Goal: Check status: Check status

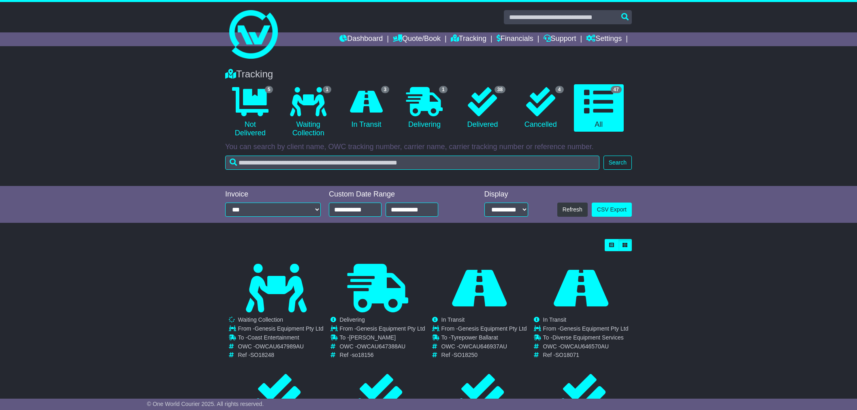
select select "**"
click at [312, 115] on icon at bounding box center [308, 101] width 36 height 29
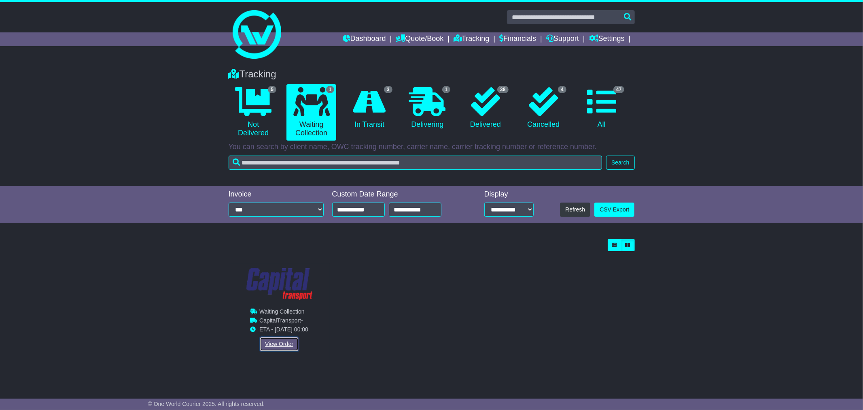
click at [281, 342] on link "View Order" at bounding box center [279, 344] width 39 height 14
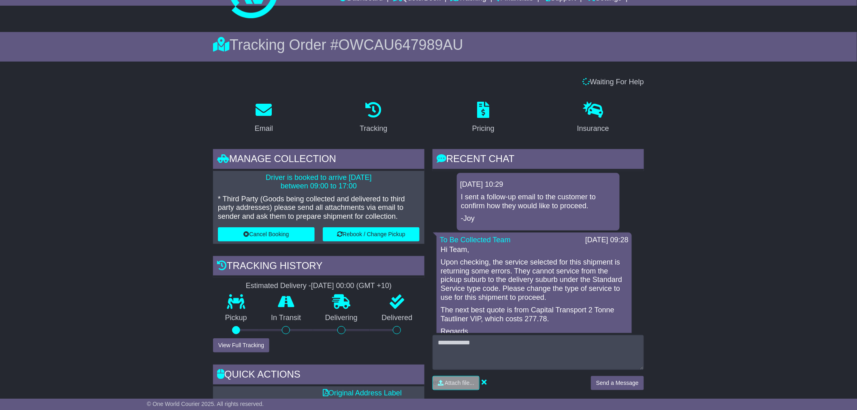
scroll to position [39, 0]
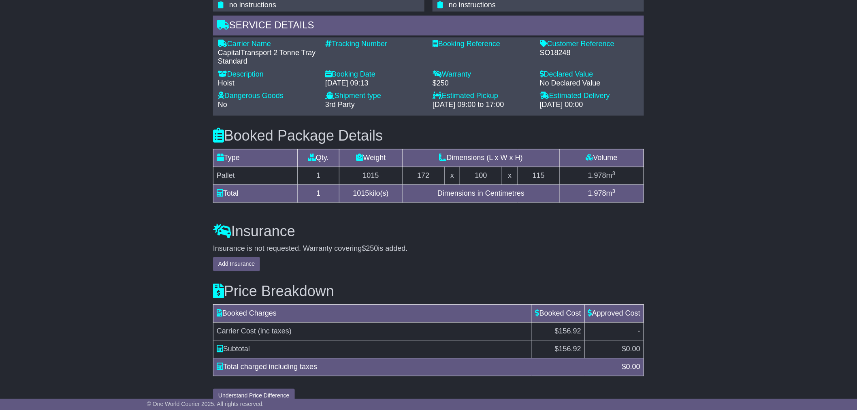
scroll to position [628, 0]
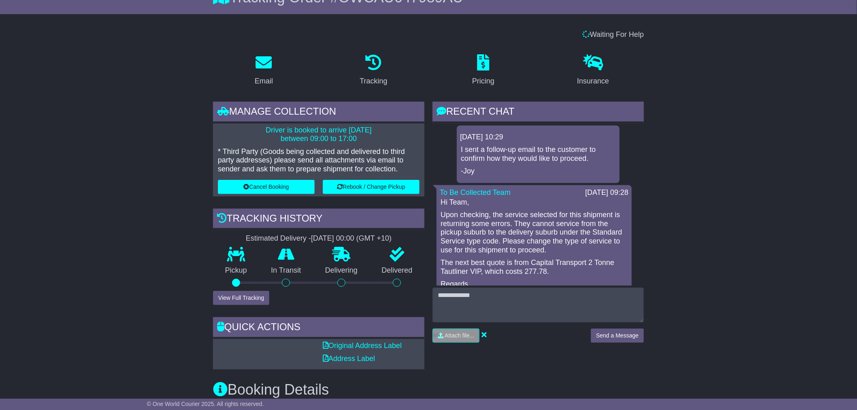
scroll to position [88, 0]
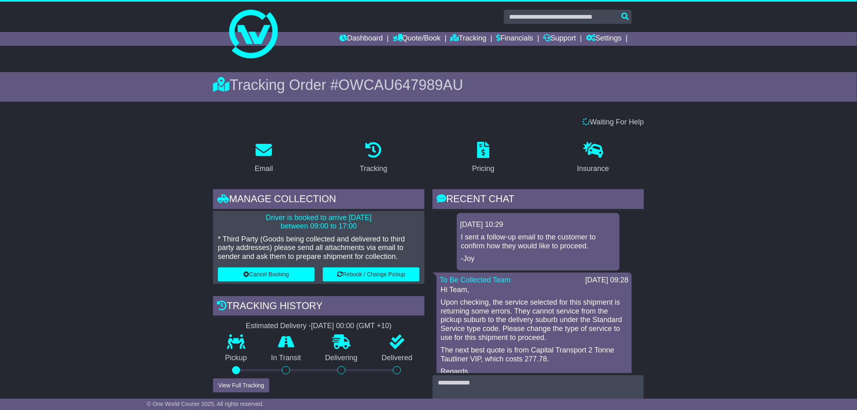
scroll to position [0, 0]
click at [519, 19] on input "text" at bounding box center [568, 17] width 128 height 14
click at [517, 21] on input "text" at bounding box center [568, 17] width 128 height 14
paste input "**********"
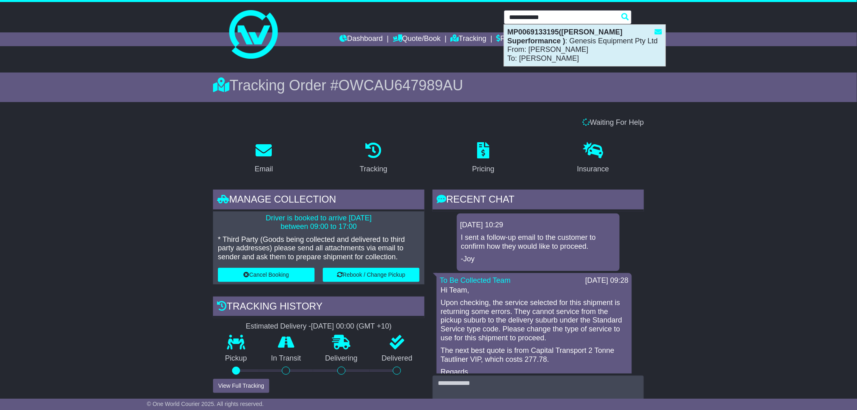
click at [553, 40] on strong "MP0069133195(Todd Malseed Superformance )" at bounding box center [564, 36] width 115 height 17
type input "**********"
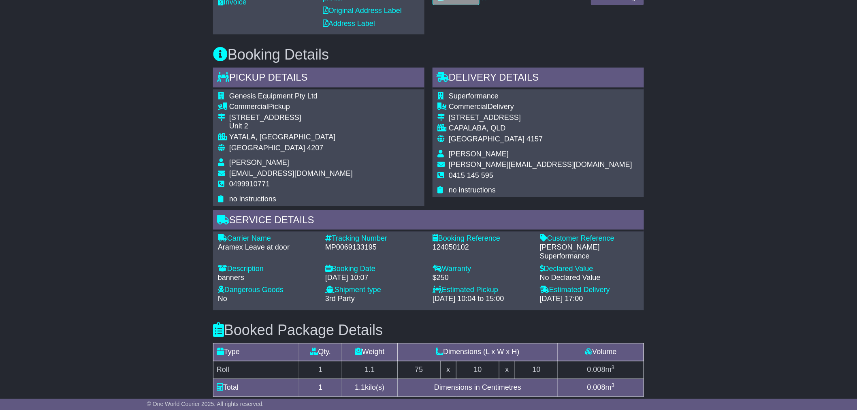
scroll to position [353, 0]
click at [707, 172] on div "Email Download Tracking Pricing Insurance" at bounding box center [428, 190] width 857 height 784
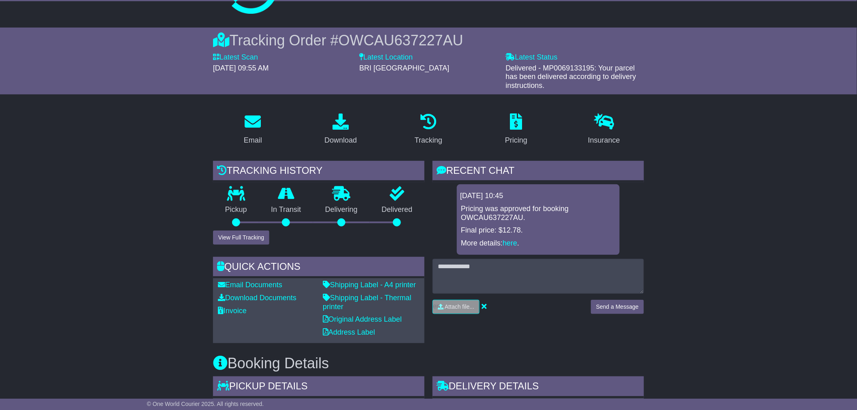
scroll to position [0, 0]
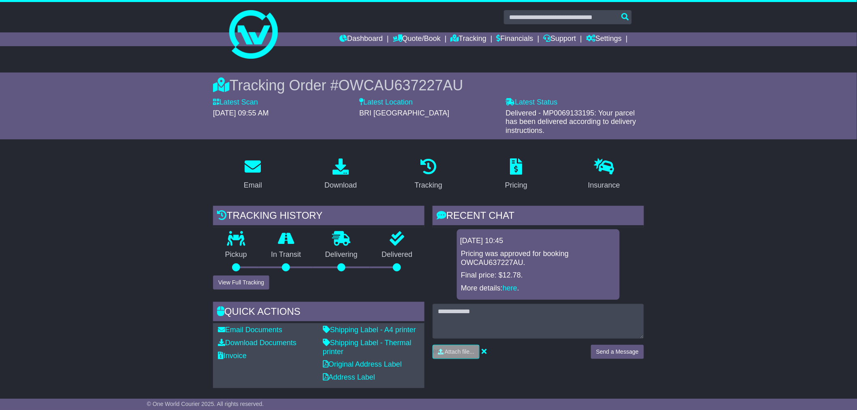
click at [139, 111] on div "Tracking Order # OWCAU637227AU Latest Scan [DATE] 09:55 AM Latest Status - Deli…" at bounding box center [428, 105] width 857 height 67
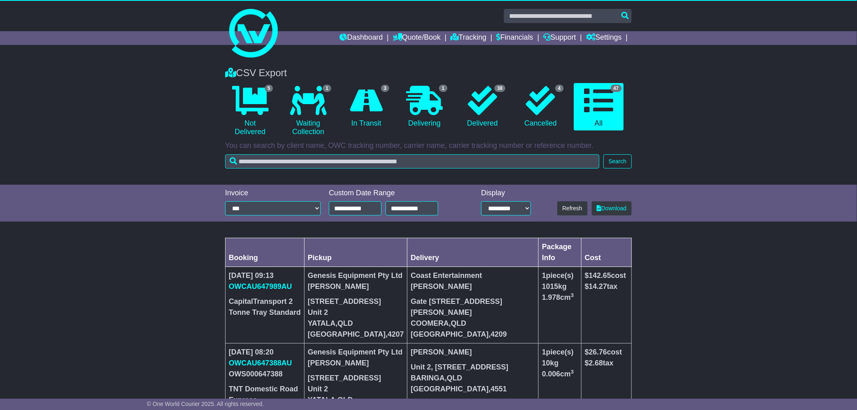
click at [131, 111] on div "CSV Export 5 Not Delivered 1 Waiting Collection 3 In Transit 1 38 4 47" at bounding box center [428, 121] width 857 height 125
